Goal: Information Seeking & Learning: Find specific fact

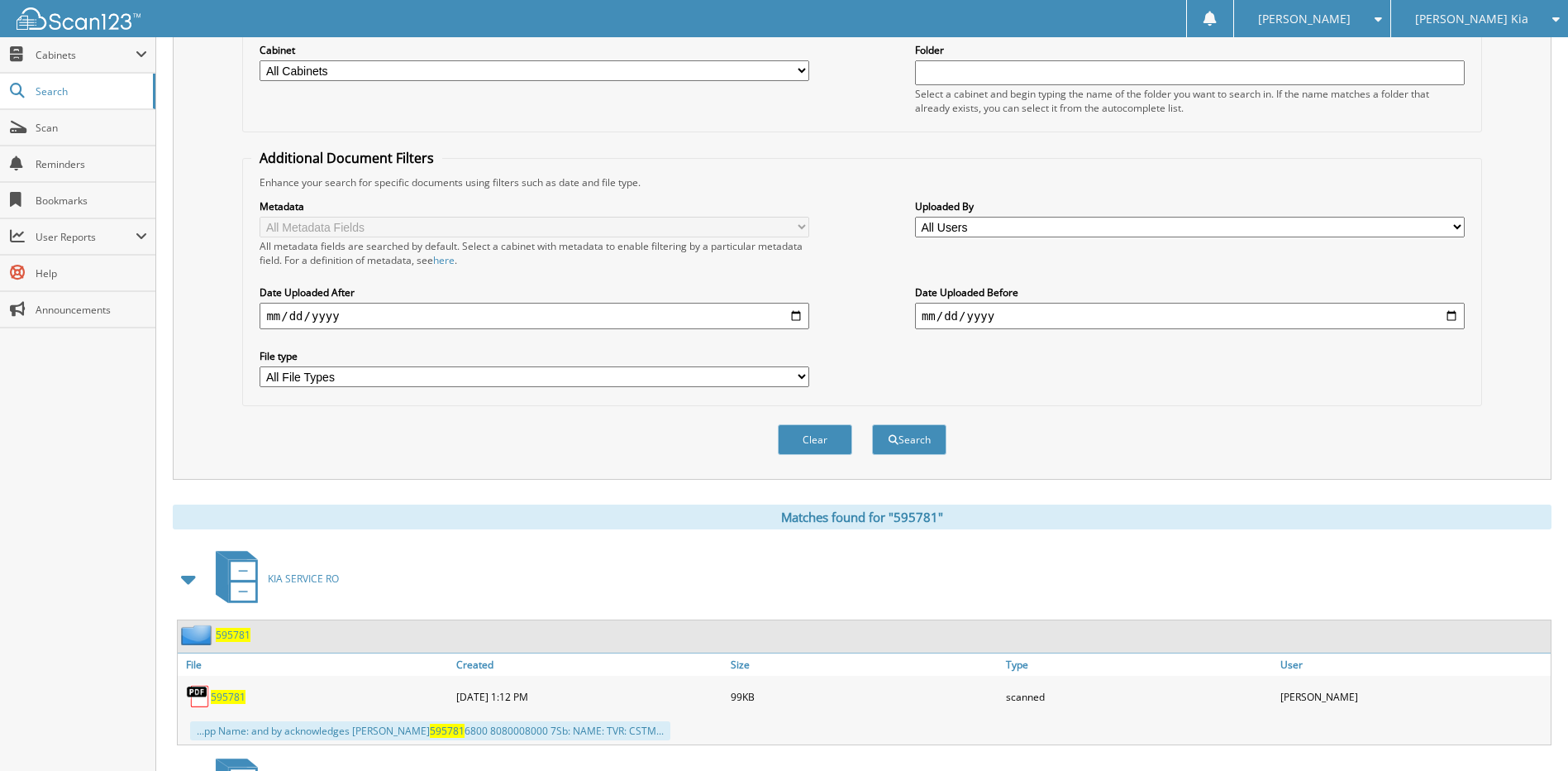
scroll to position [83, 0]
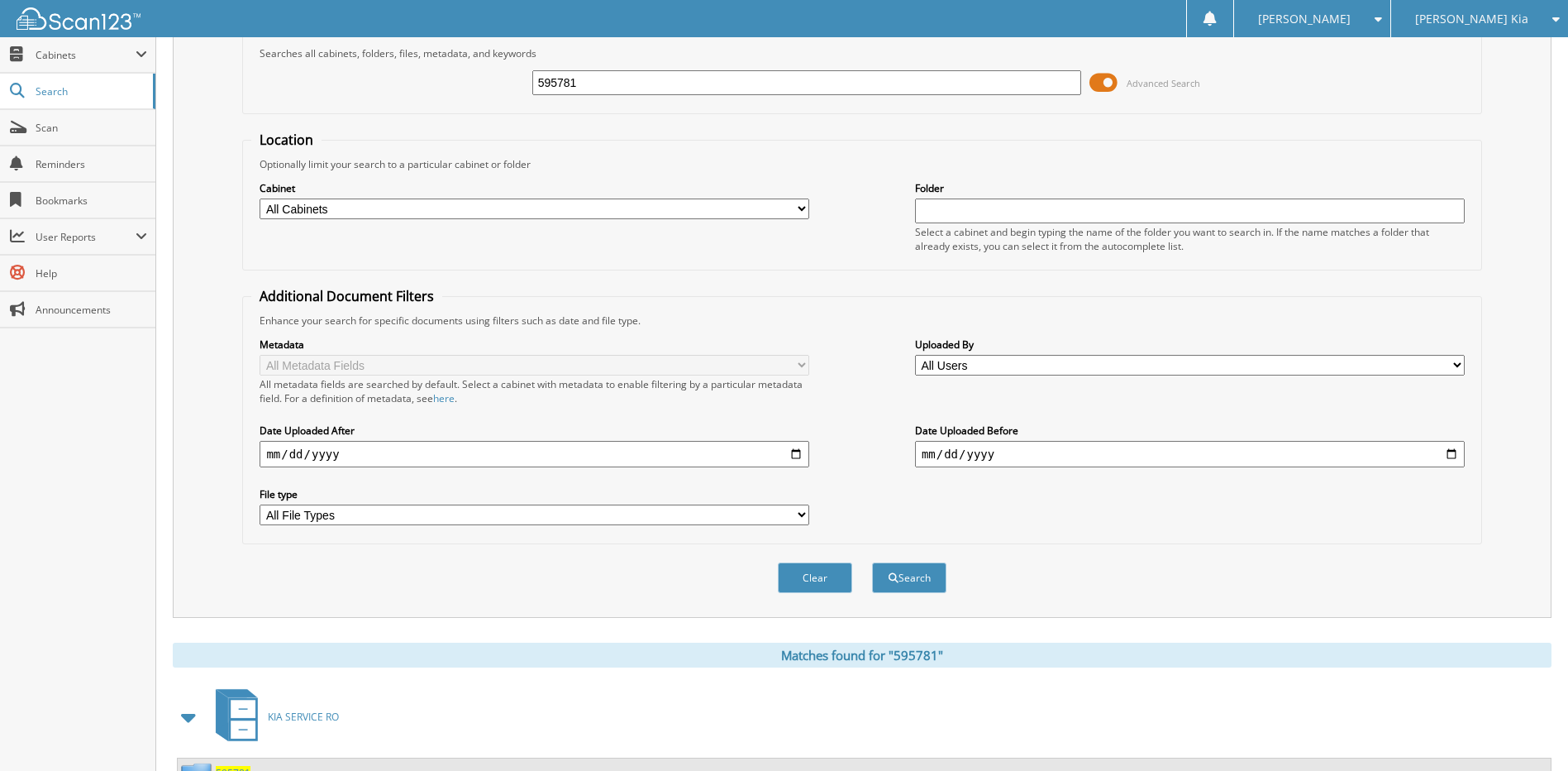
drag, startPoint x: 603, startPoint y: 85, endPoint x: 425, endPoint y: 91, distance: 178.1
click at [425, 91] on div "595781 Advanced Search" at bounding box center [862, 83] width 1221 height 45
paste input "18723"
type input "518723"
click at [872, 562] on button "Search" at bounding box center [909, 577] width 75 height 30
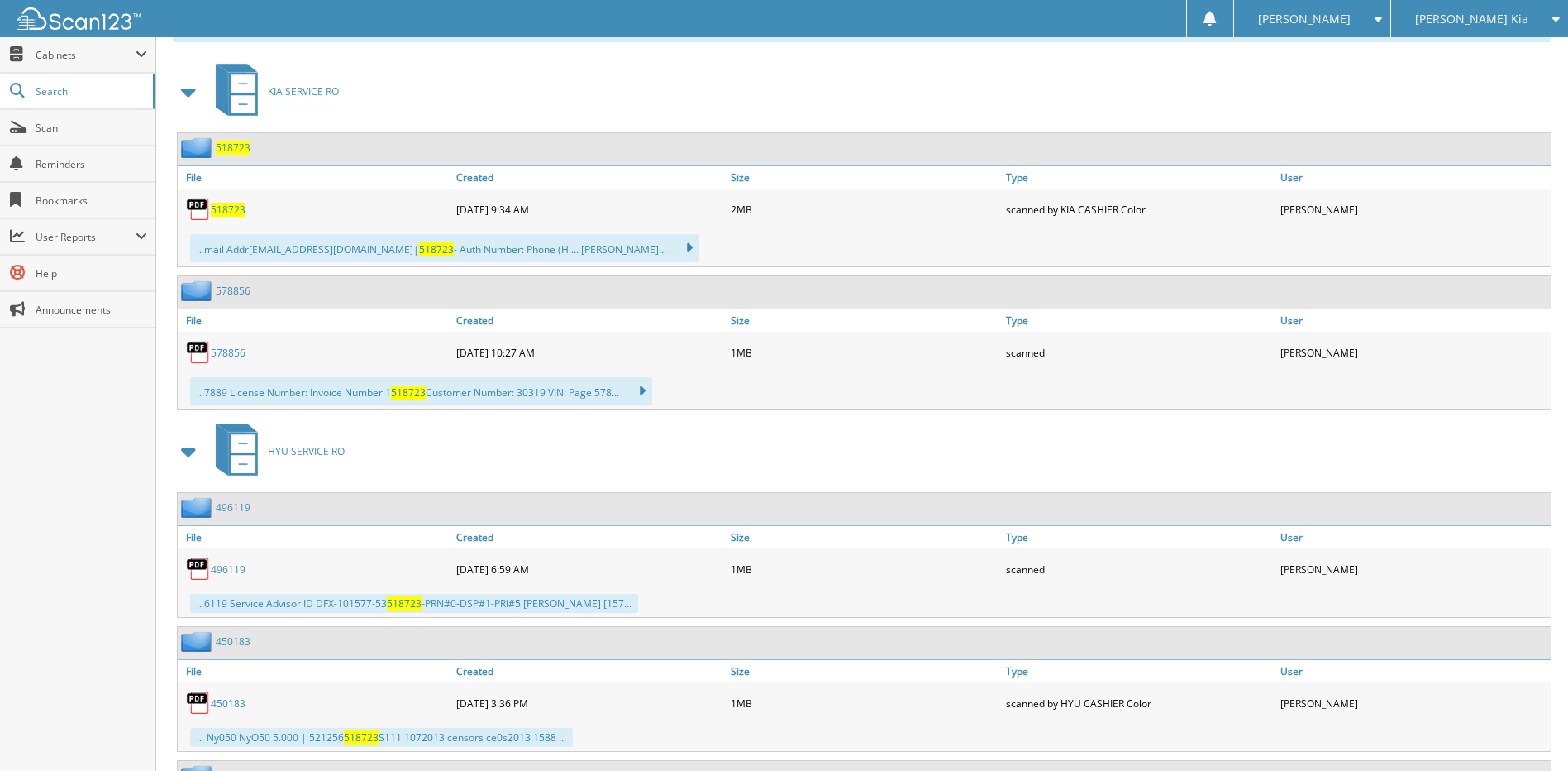
scroll to position [873, 0]
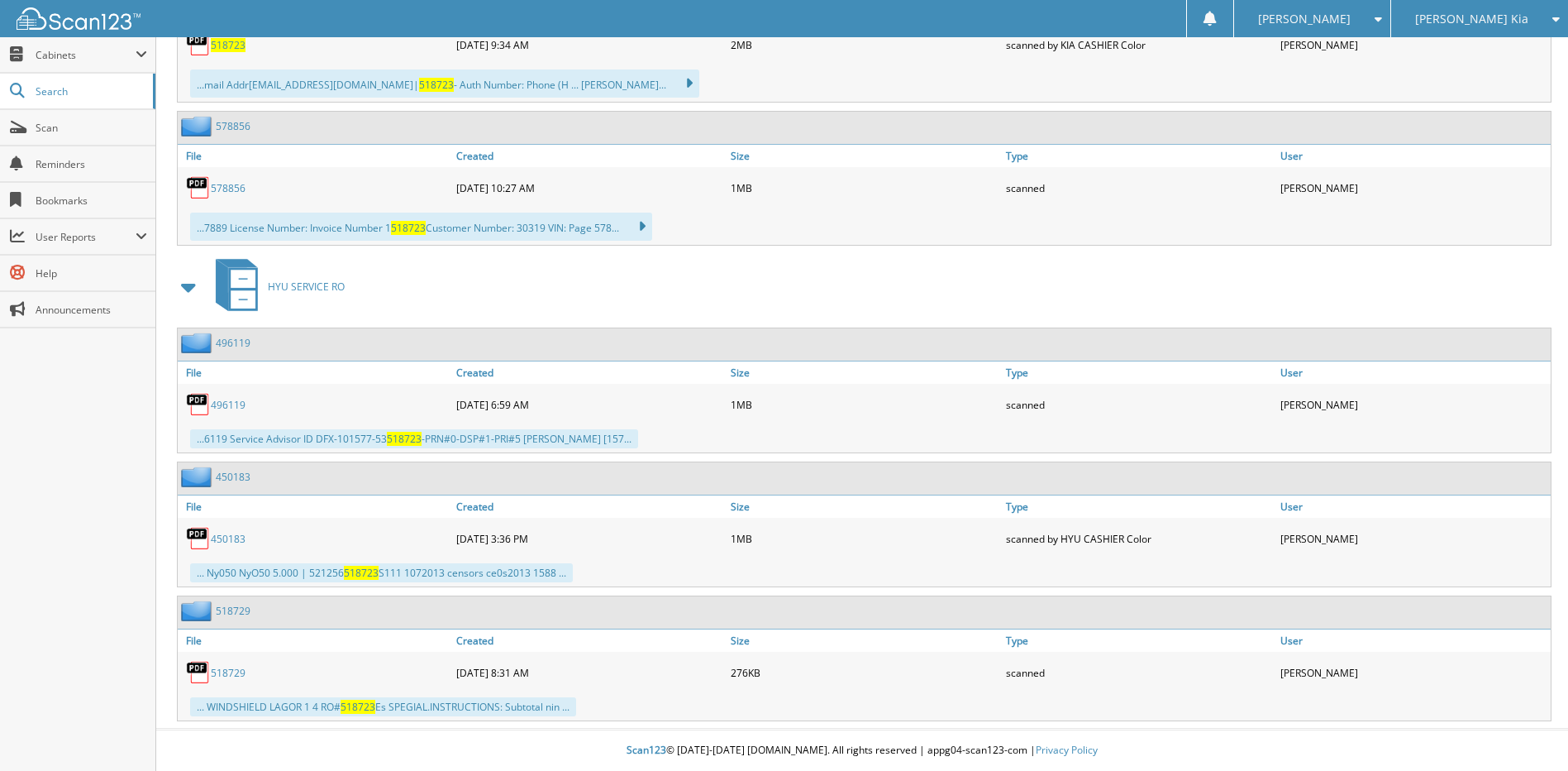
click at [241, 672] on link "518729" at bounding box center [228, 673] width 35 height 14
